Goal: Information Seeking & Learning: Find specific fact

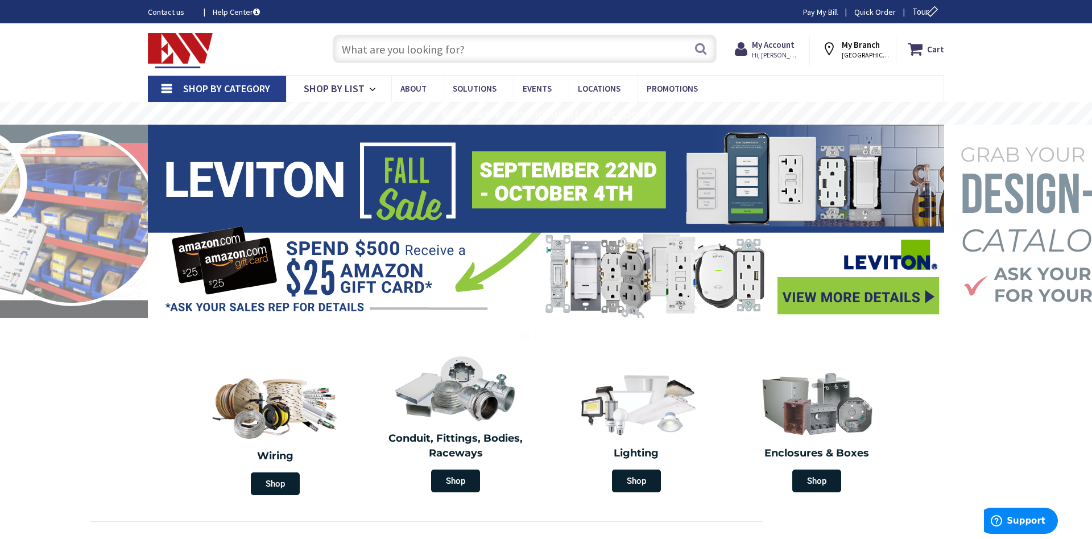
click at [534, 59] on input "text" at bounding box center [525, 49] width 384 height 28
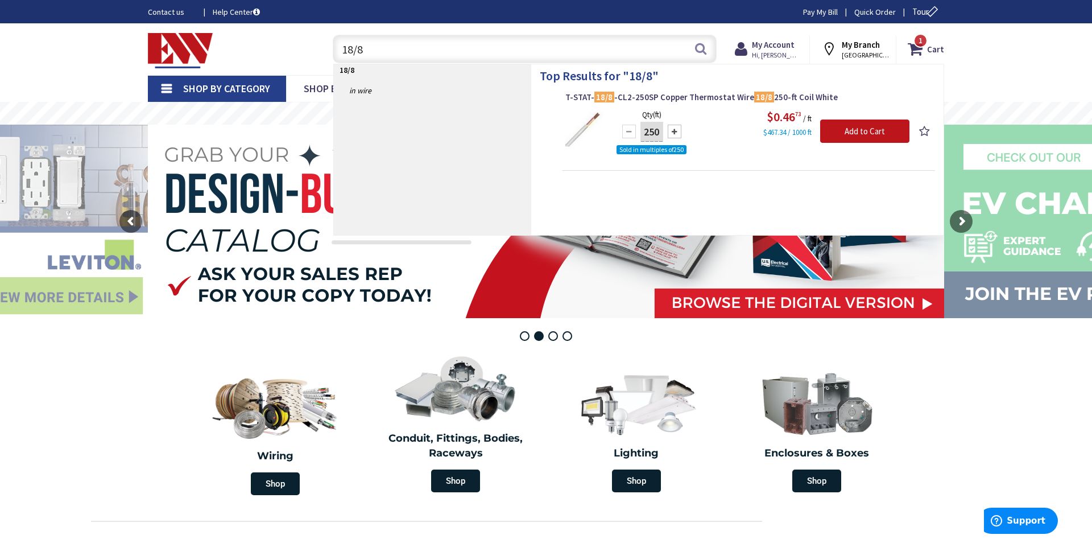
drag, startPoint x: 375, startPoint y: 49, endPoint x: 272, endPoint y: 63, distance: 103.8
click at [333, 49] on input "18/8" at bounding box center [525, 49] width 384 height 28
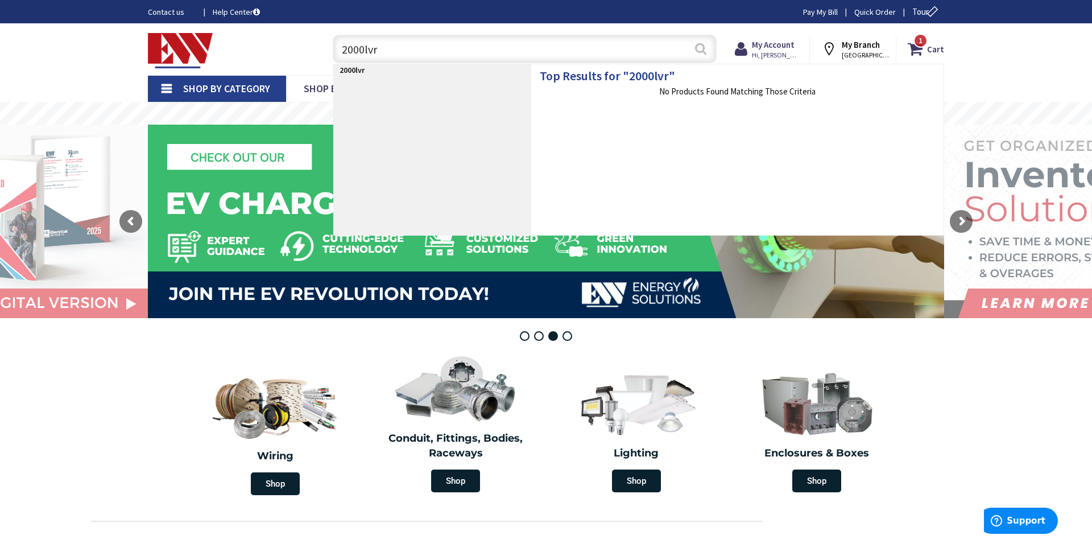
type input "2000lvr"
click at [703, 48] on button "Search" at bounding box center [700, 49] width 15 height 26
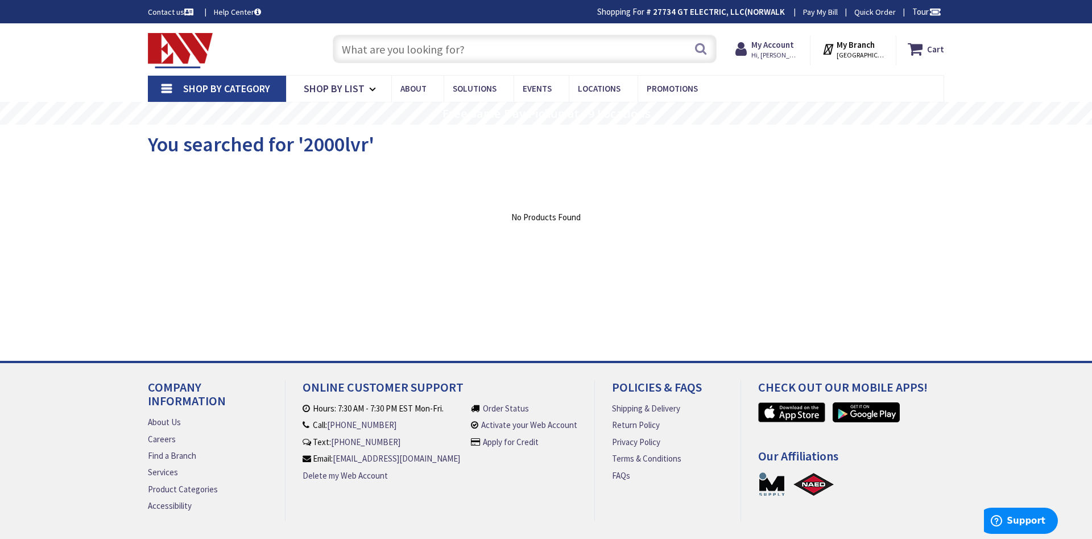
click at [450, 53] on input "text" at bounding box center [525, 49] width 384 height 28
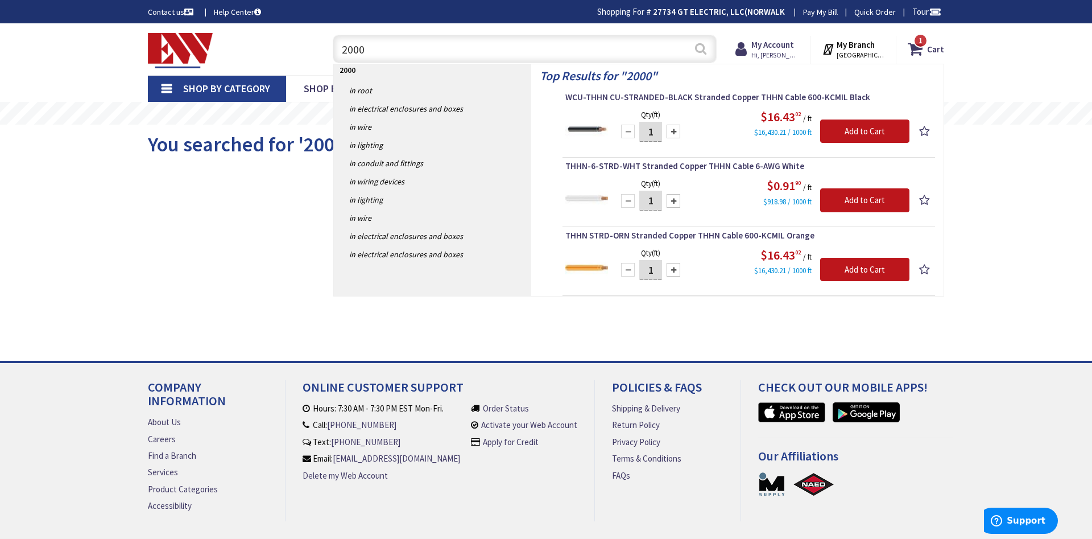
type input "2000"
click at [702, 47] on button "Search" at bounding box center [700, 49] width 15 height 26
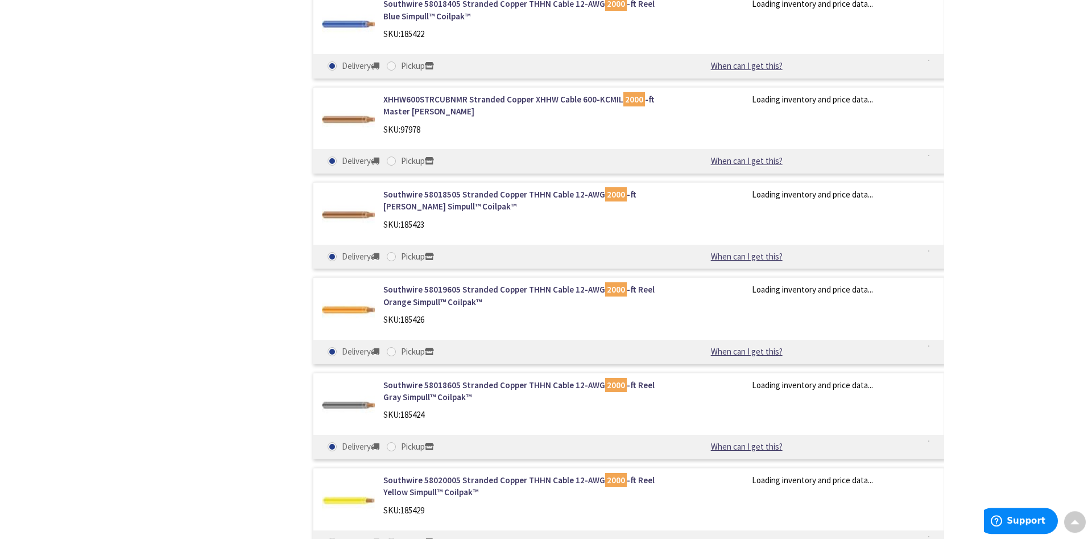
scroll to position [3301, 0]
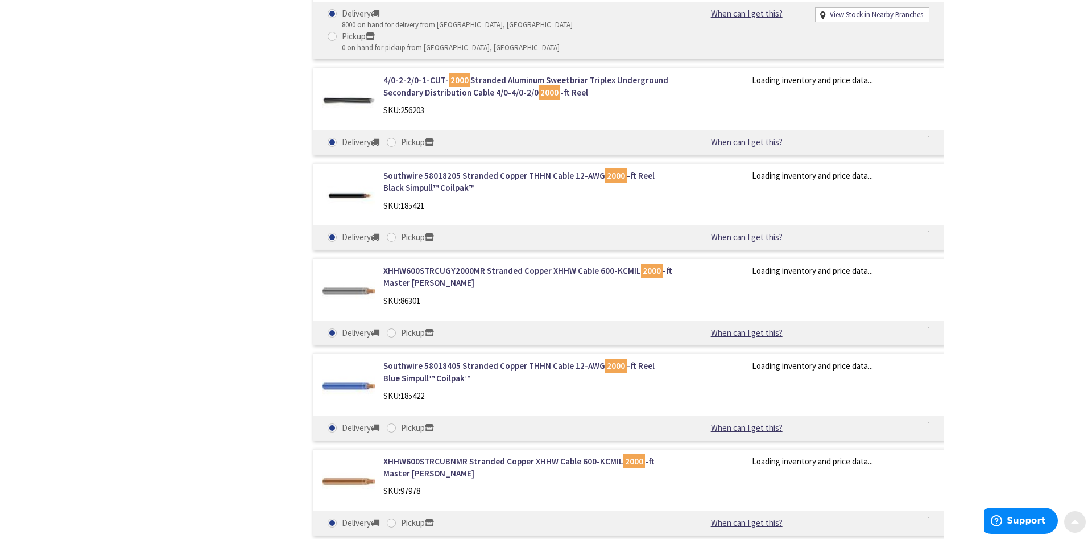
click at [1082, 522] on div at bounding box center [1074, 521] width 23 height 23
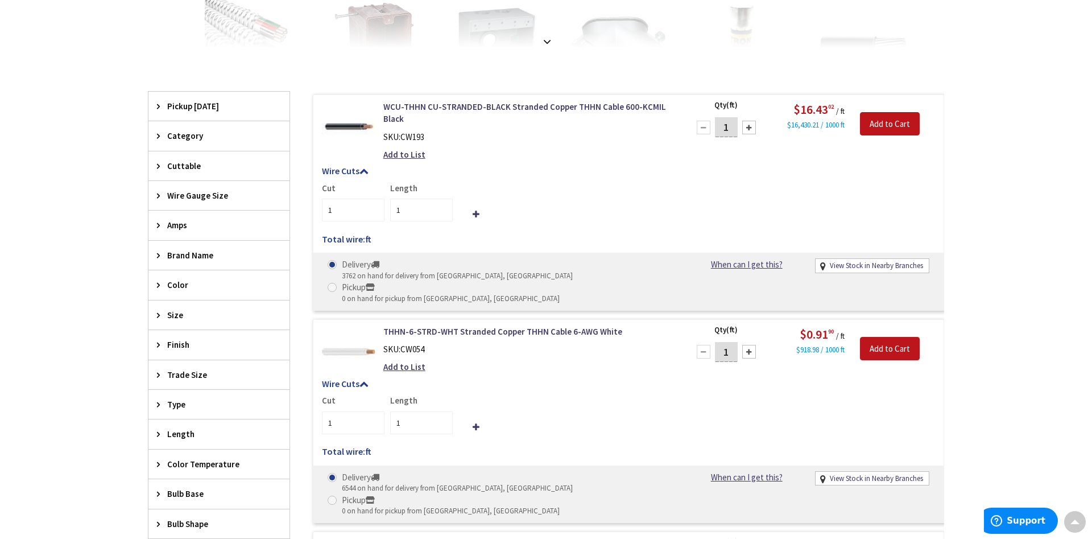
scroll to position [0, 0]
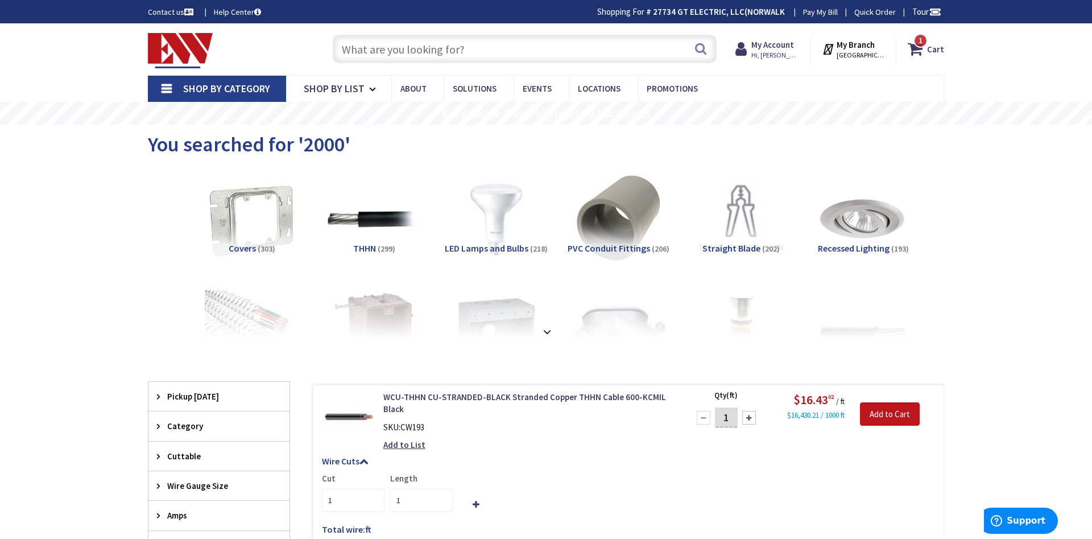
click at [385, 52] on input "text" at bounding box center [525, 49] width 384 height 28
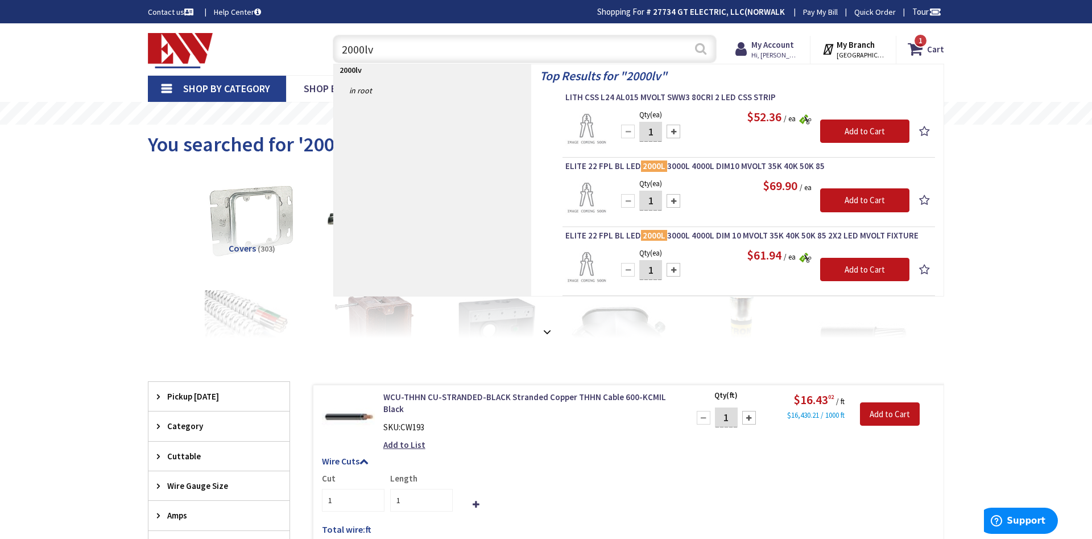
type input "2000lv"
click at [701, 48] on button "Search" at bounding box center [700, 49] width 15 height 26
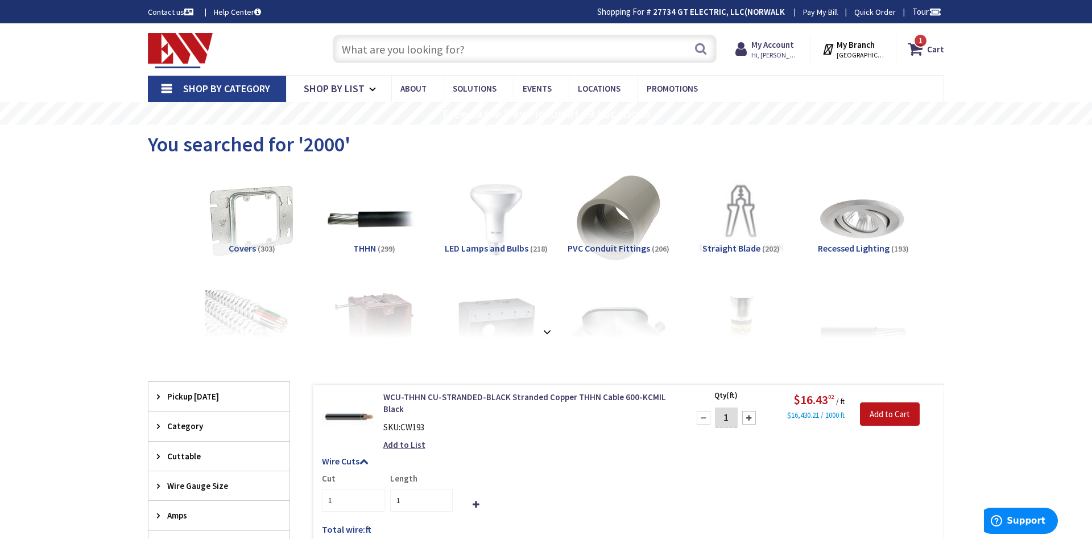
click at [460, 55] on input "text" at bounding box center [525, 49] width 384 height 28
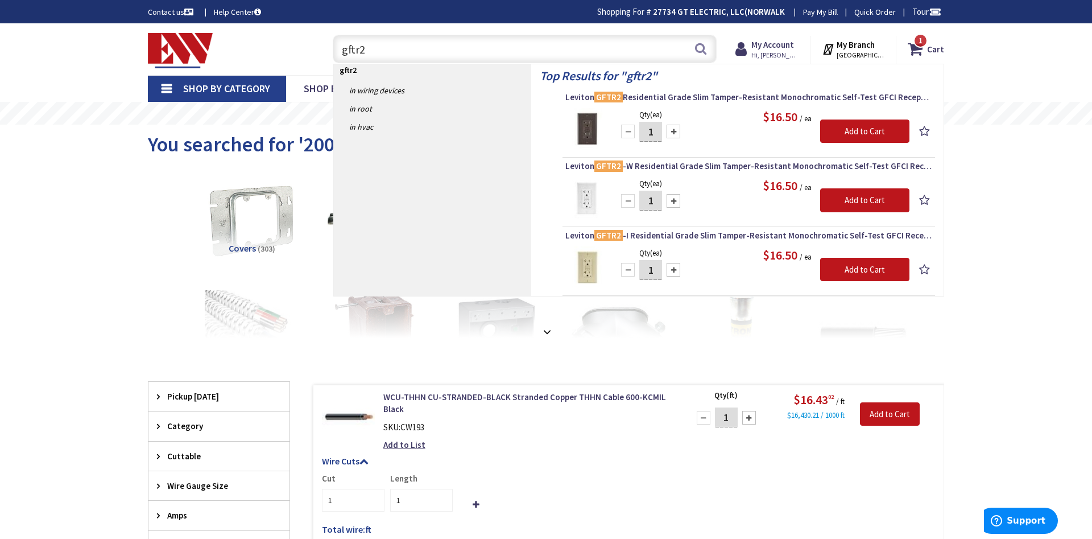
type input "gftr2"
